Goal: Download file/media

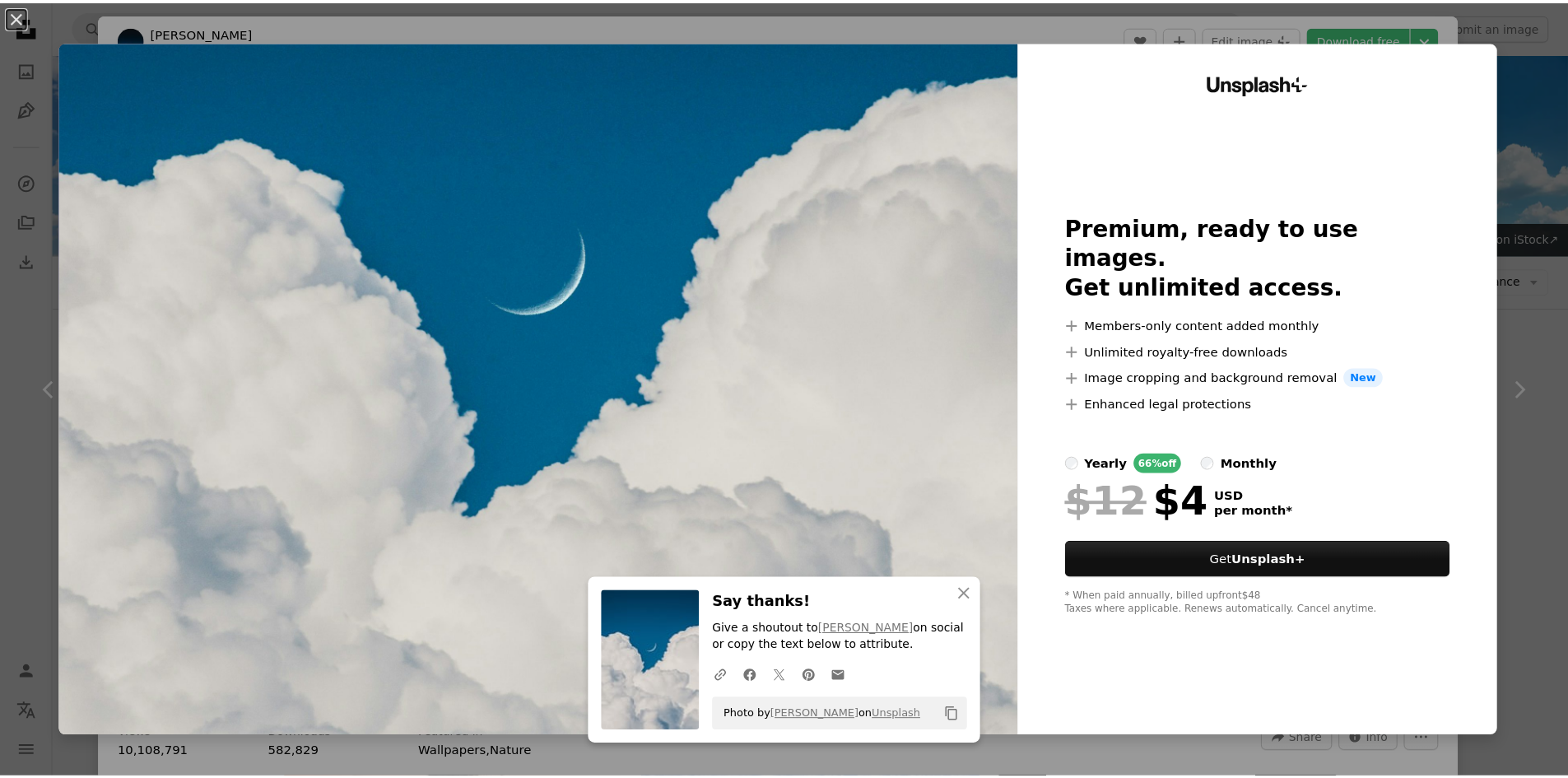
scroll to position [739, 0]
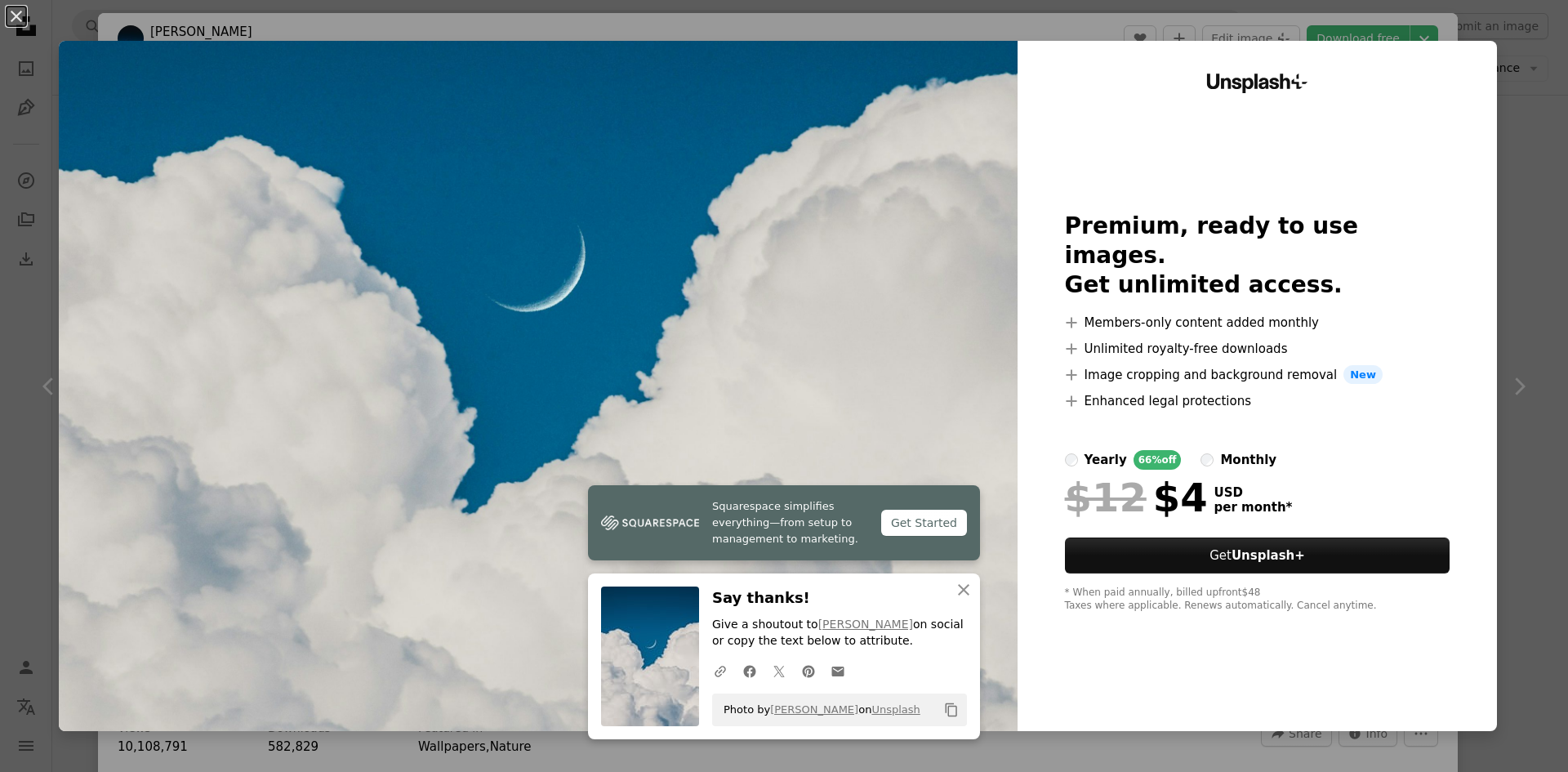
click at [1423, 13] on div "An X shape Squarespace simplifies everything—from setup to management to market…" at bounding box center [784, 386] width 1568 height 772
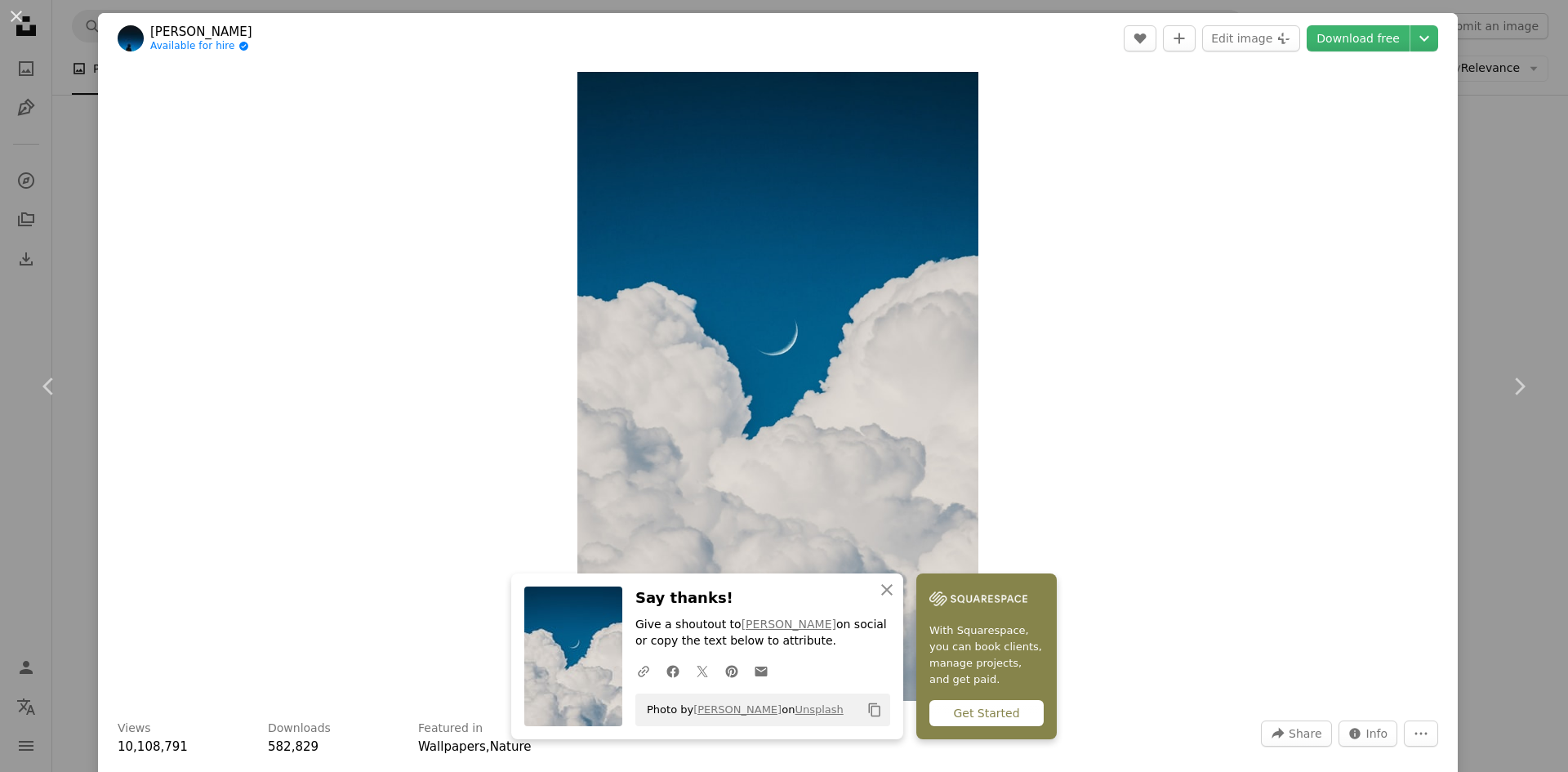
click at [1426, 30] on header "[PERSON_NAME] Available for hire A checkmark inside of a circle A heart A plus …" at bounding box center [778, 38] width 1360 height 51
drag, startPoint x: 21, startPoint y: 9, endPoint x: 598, endPoint y: 211, distance: 611.3
click at [21, 10] on button "An X shape" at bounding box center [16, 16] width 20 height 20
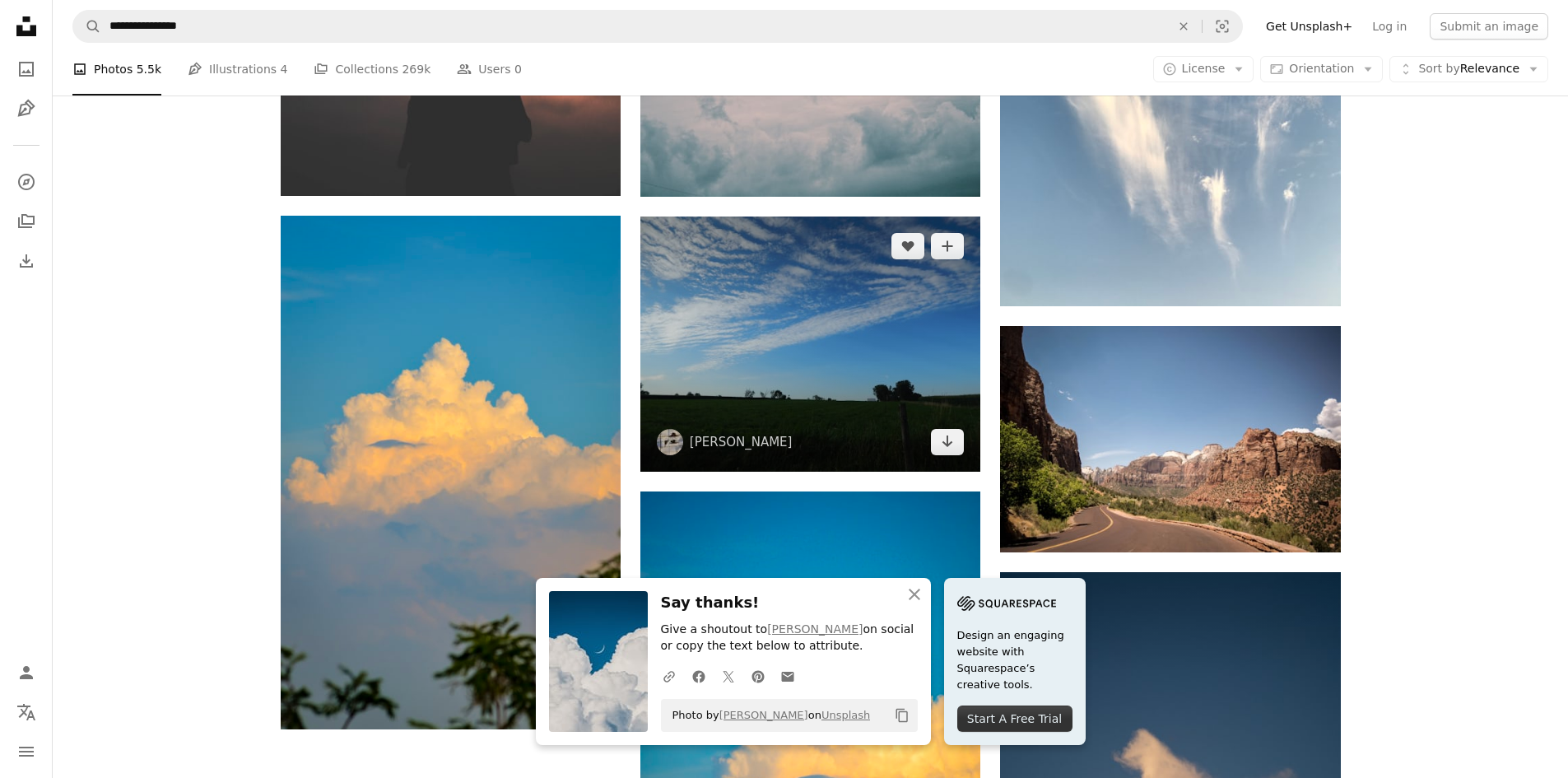
scroll to position [2468, 0]
